Goal: Task Accomplishment & Management: Manage account settings

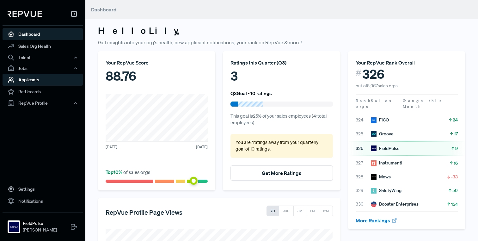
click at [22, 78] on link "Applicants" at bounding box center [43, 80] width 80 height 12
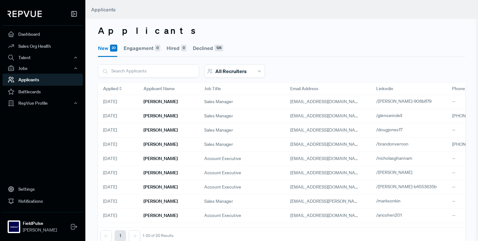
click at [120, 87] on icon at bounding box center [120, 88] width 3 height 2
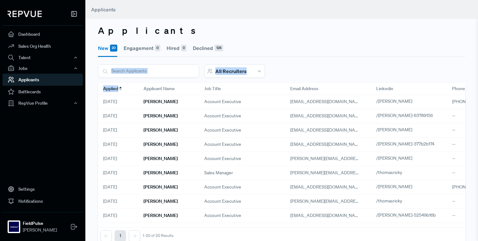
drag, startPoint x: 121, startPoint y: 87, endPoint x: 222, endPoint y: 54, distance: 105.9
click at [224, 55] on div "New 20 Engagement 0 Hired 0 Declined 128 All Recruiters Status updated Applicat…" at bounding box center [281, 141] width 375 height 205
click at [290, 63] on div "New 20 Engagement 0 Hired 0 Declined 128 All Recruiters Status updated Applicat…" at bounding box center [281, 141] width 375 height 205
click at [166, 99] on h6 "[PERSON_NAME]" at bounding box center [161, 101] width 34 height 5
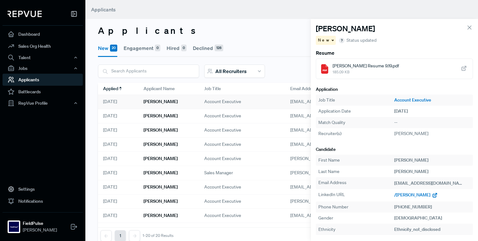
click at [408, 195] on span "/[PERSON_NAME]" at bounding box center [412, 195] width 36 height 6
